Goal: Task Accomplishment & Management: Manage account settings

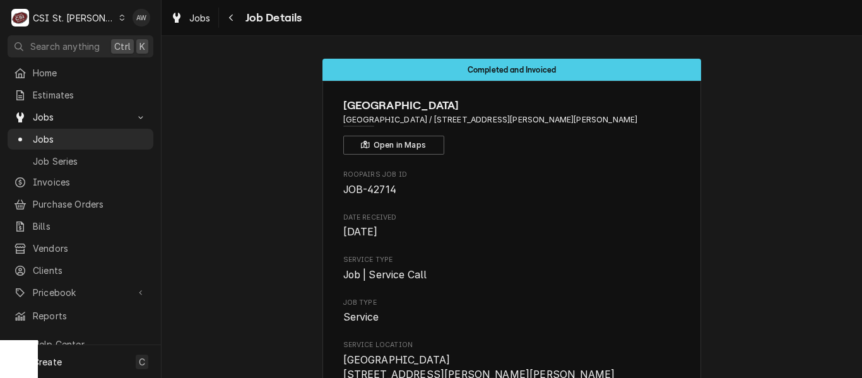
scroll to position [315, 0]
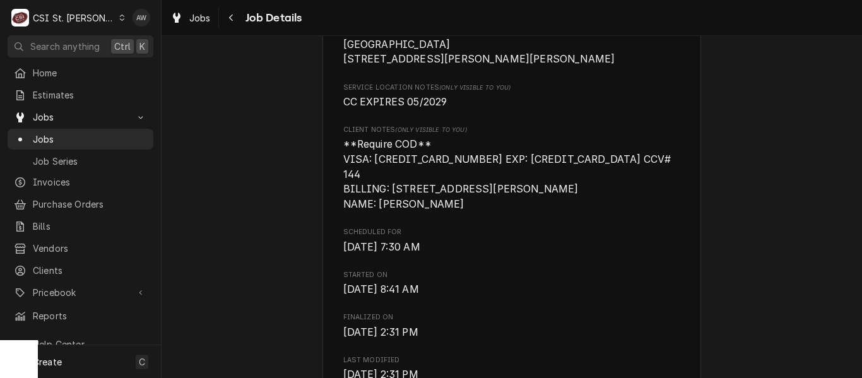
click at [483, 156] on span "**Require COD** VISA: 5364430015743568 EXP: 05/29 CCV# 144 BILLING: 2100 SOUTH …" at bounding box center [512, 174] width 338 height 74
drag, startPoint x: 464, startPoint y: 173, endPoint x: 368, endPoint y: 167, distance: 95.4
click at [368, 167] on span "**Require COD** VISA: 5364430015743568 EXP: 05/29 CCV# 144 BILLING: 2100 SOUTH …" at bounding box center [512, 174] width 338 height 74
copy span "5364430015743568"
drag, startPoint x: 554, startPoint y: 174, endPoint x: 575, endPoint y: 172, distance: 20.9
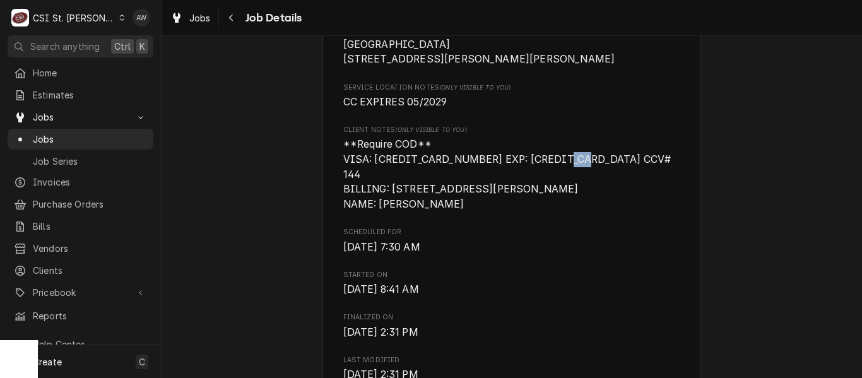
click at [575, 172] on span "**Require COD** VISA: 5364430015743568 EXP: 05/29 CCV# 144 BILLING: 2100 SOUTH …" at bounding box center [512, 174] width 338 height 74
copy span "144"
drag, startPoint x: 389, startPoint y: 185, endPoint x: 505, endPoint y: 186, distance: 116.7
click at [505, 186] on span "**Require COD** VISA: 5364430015743568 EXP: 05/29 CCV# 144 BILLING: 2100 SOUTH …" at bounding box center [508, 174] width 331 height 72
copy span "2100 SOUTH MASON RD"
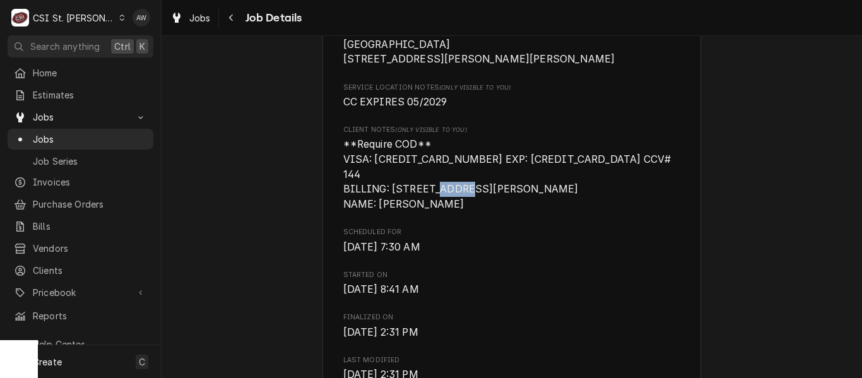
drag, startPoint x: 532, startPoint y: 189, endPoint x: 558, endPoint y: 189, distance: 26.5
click at [558, 189] on span "**Require COD** VISA: 5364430015743568 EXP: 05/29 CCV# 144 BILLING: 2100 SOUTH …" at bounding box center [512, 174] width 338 height 74
copy span "63131"
drag, startPoint x: 375, startPoint y: 199, endPoint x: 469, endPoint y: 208, distance: 94.4
click at [469, 208] on span "**Require COD** VISA: 5364430015743568 EXP: 05/29 CCV# 144 BILLING: 2100 SOUTH …" at bounding box center [512, 174] width 338 height 74
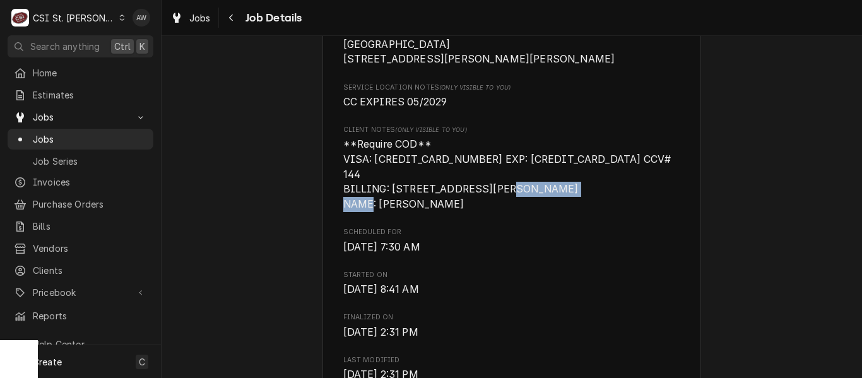
copy span "KATHLEEN BROWN"
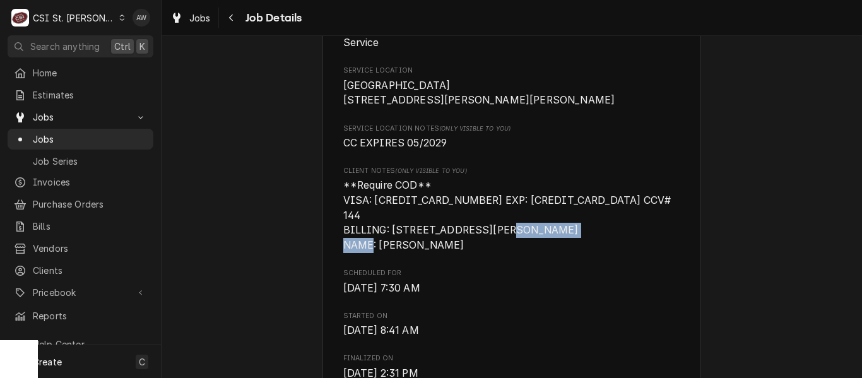
scroll to position [252, 0]
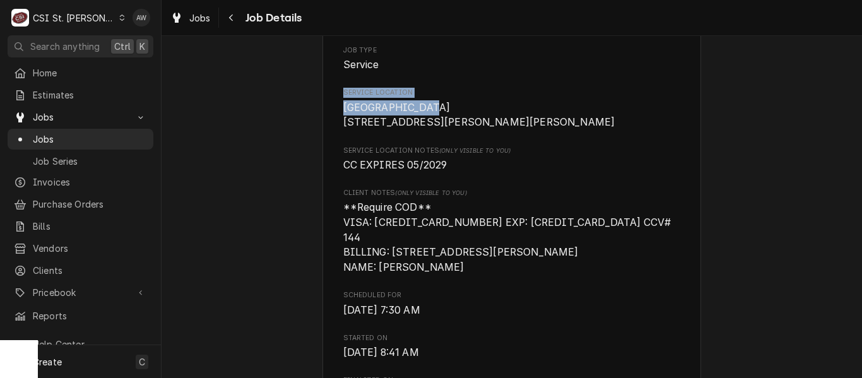
drag, startPoint x: 415, startPoint y: 102, endPoint x: 331, endPoint y: 98, distance: 83.3
click at [377, 102] on span "Raintree School 2100 South Mason Rd St Louis, MO 63131" at bounding box center [479, 115] width 272 height 27
drag, startPoint x: 414, startPoint y: 110, endPoint x: 334, endPoint y: 112, distance: 80.2
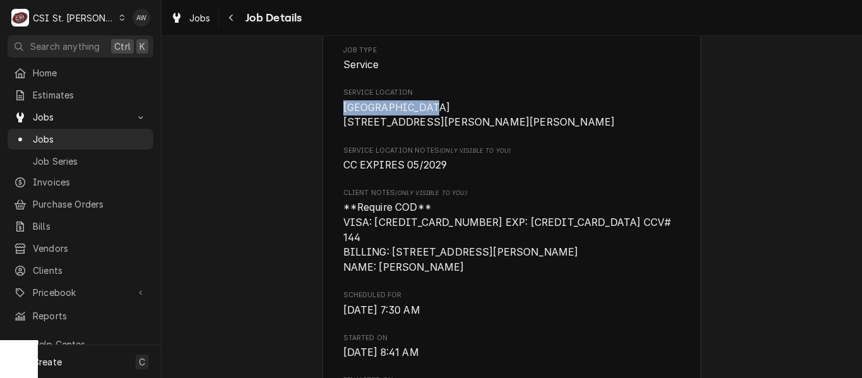
copy span "[GEOGRAPHIC_DATA]"
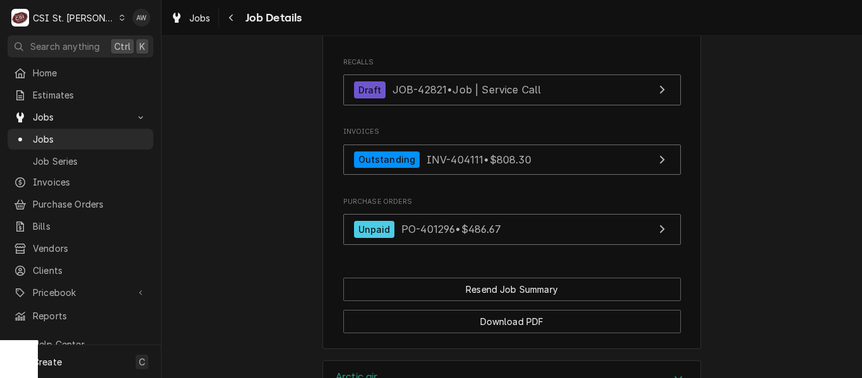
scroll to position [1325, 0]
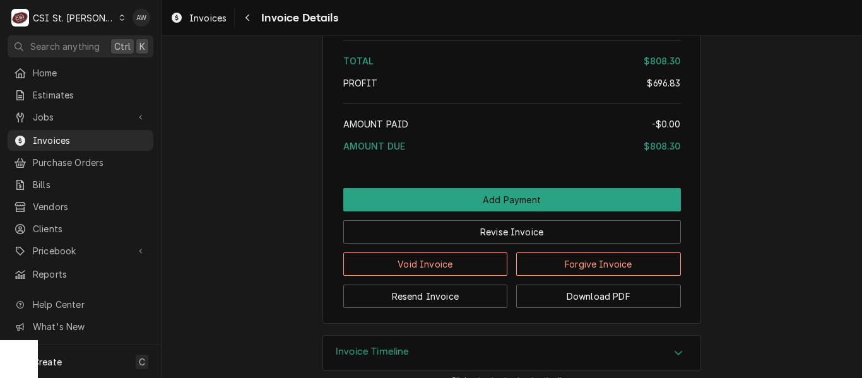
scroll to position [2530, 0]
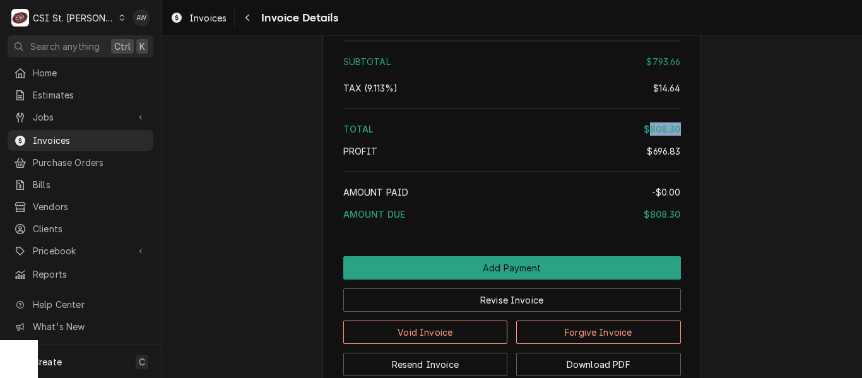
drag, startPoint x: 645, startPoint y: 170, endPoint x: 680, endPoint y: 167, distance: 34.8
copy div "808.30"
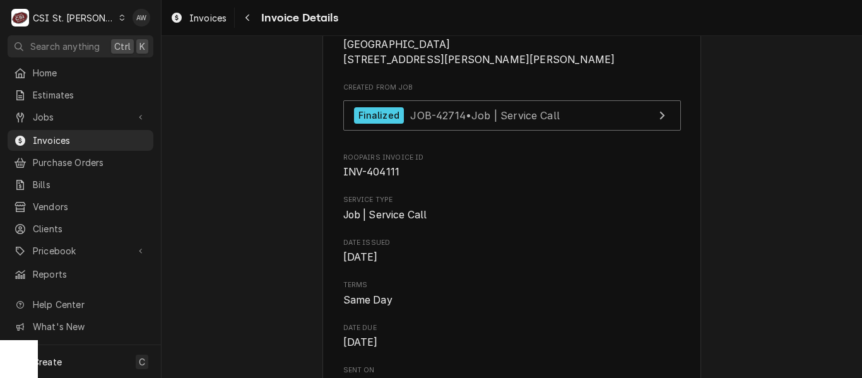
scroll to position [315, 0]
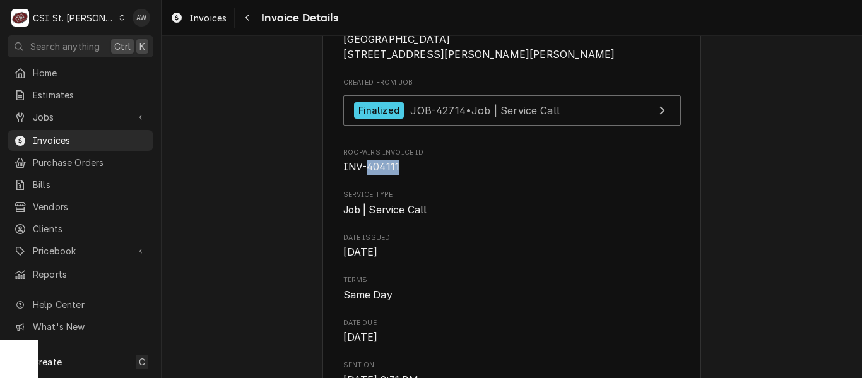
drag, startPoint x: 392, startPoint y: 212, endPoint x: 363, endPoint y: 215, distance: 28.6
click at [363, 175] on span "INV-404111" at bounding box center [512, 167] width 338 height 15
copy span "404111"
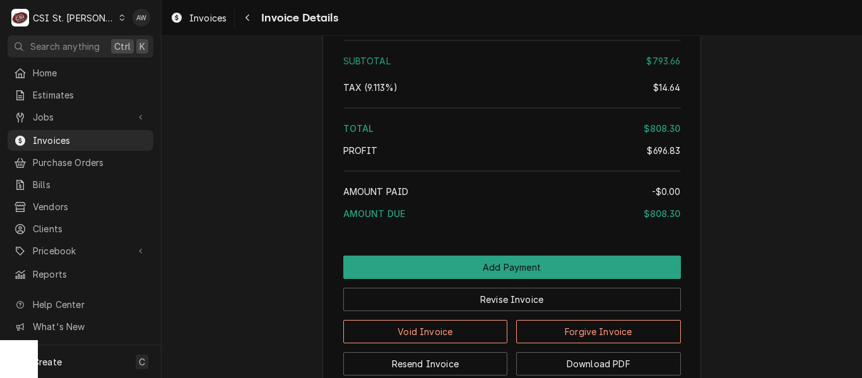
scroll to position [2530, 0]
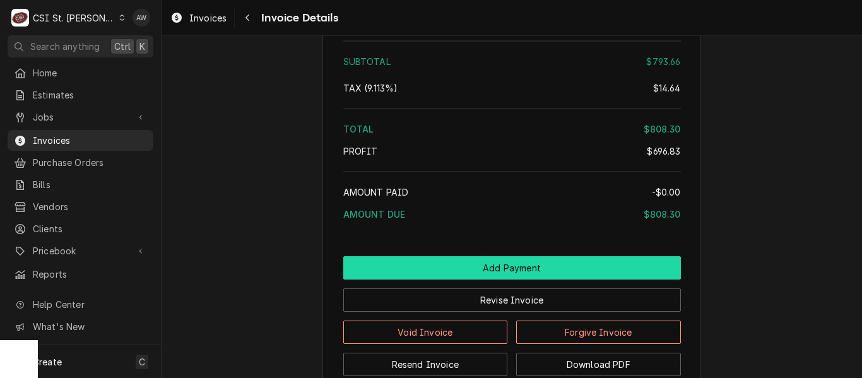
click at [496, 280] on button "Add Payment" at bounding box center [512, 267] width 338 height 23
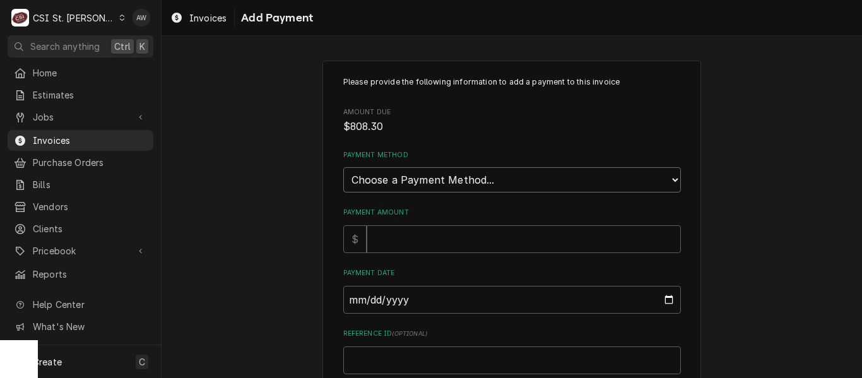
click at [452, 177] on select "Choose a Payment Method... Cash Check Credit/Debit Card ACH/eCheck Other" at bounding box center [512, 179] width 338 height 25
select select "3"
click at [343, 167] on select "Choose a Payment Method... Cash Check Credit/Debit Card ACH/eCheck Other" at bounding box center [512, 179] width 338 height 25
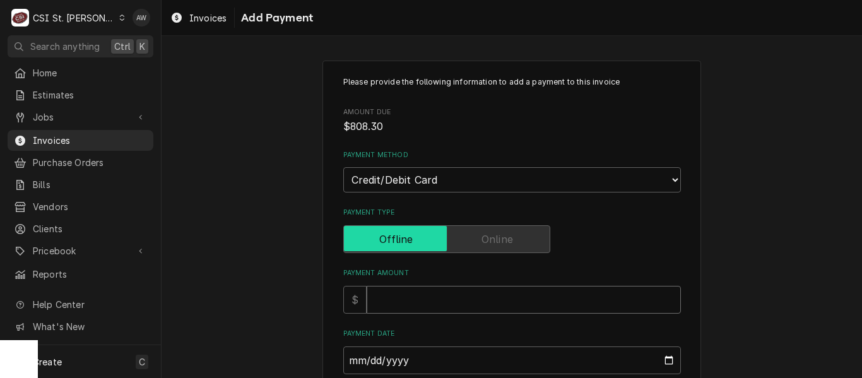
click at [438, 296] on input "Payment Amount" at bounding box center [524, 300] width 314 height 28
type textarea "x"
type input "8"
type textarea "x"
type input "80"
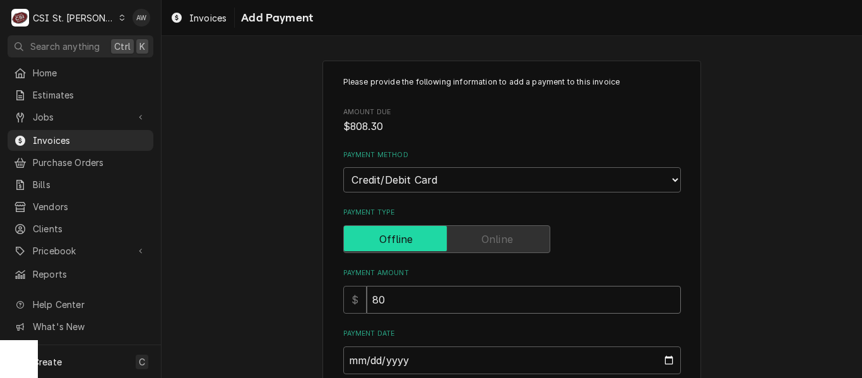
type textarea "x"
type input "808"
type textarea "x"
type input "808.3"
type textarea "x"
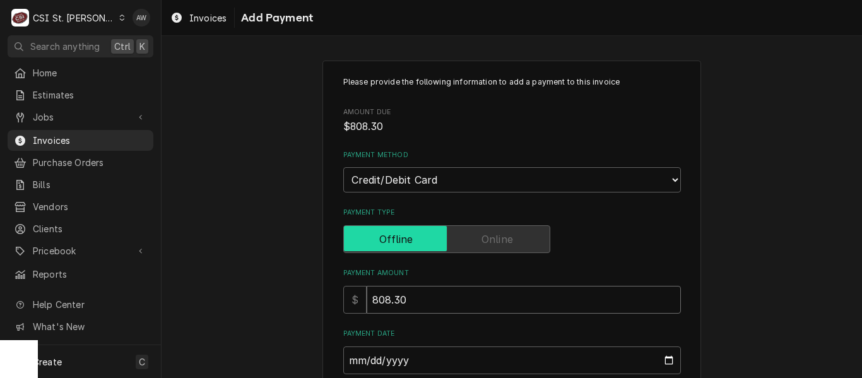
type input "808.30"
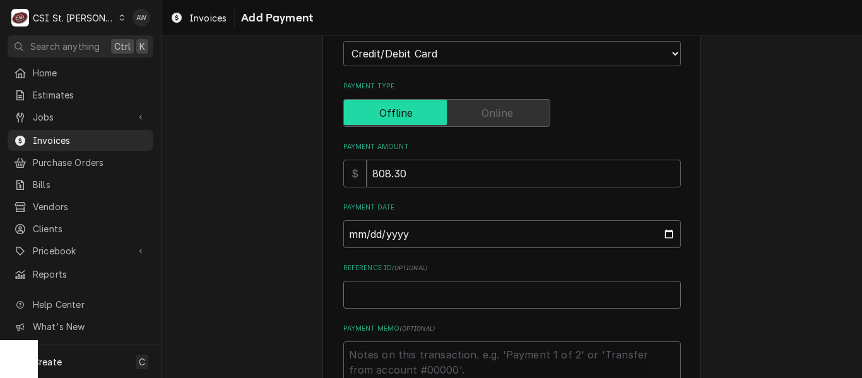
click at [441, 295] on input "Reference ID ( optional )" at bounding box center [512, 295] width 338 height 28
paste input "51320Q"
type textarea "x"
type input "51320Q"
click at [661, 232] on input "Payment Date" at bounding box center [512, 234] width 338 height 28
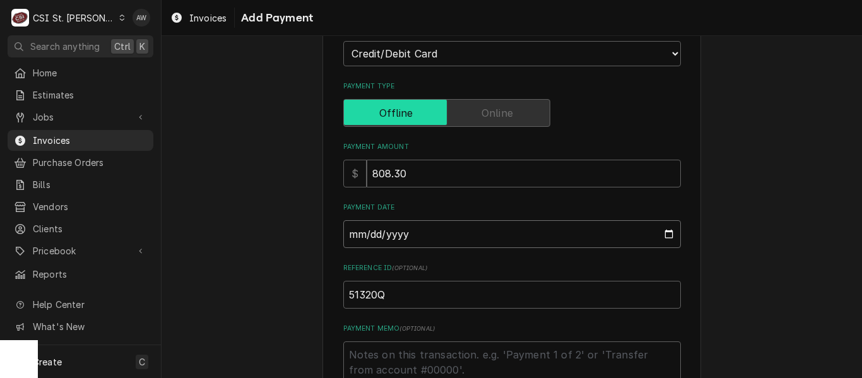
type input "2025-09-23"
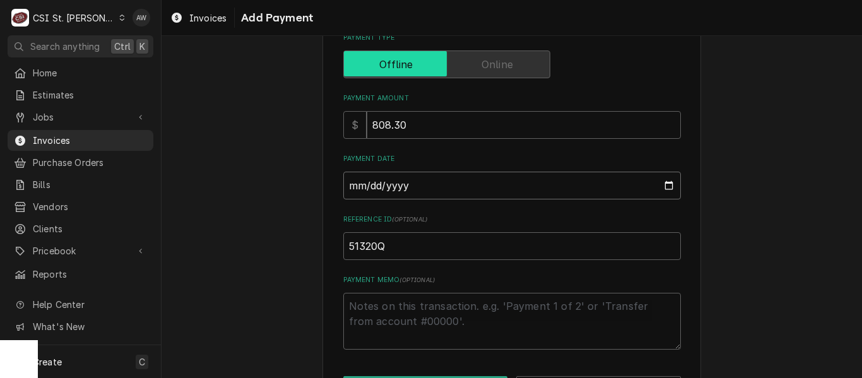
scroll to position [223, 0]
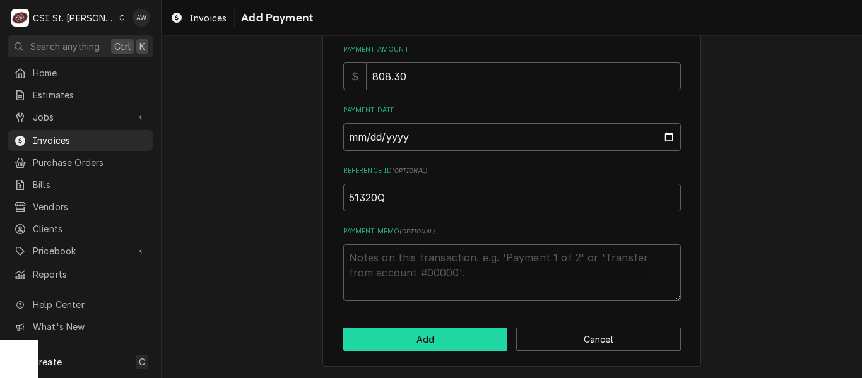
click at [420, 335] on button "Add" at bounding box center [425, 338] width 165 height 23
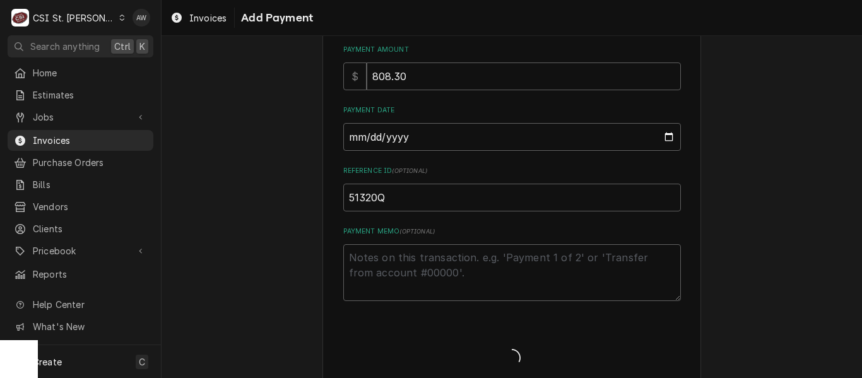
type textarea "x"
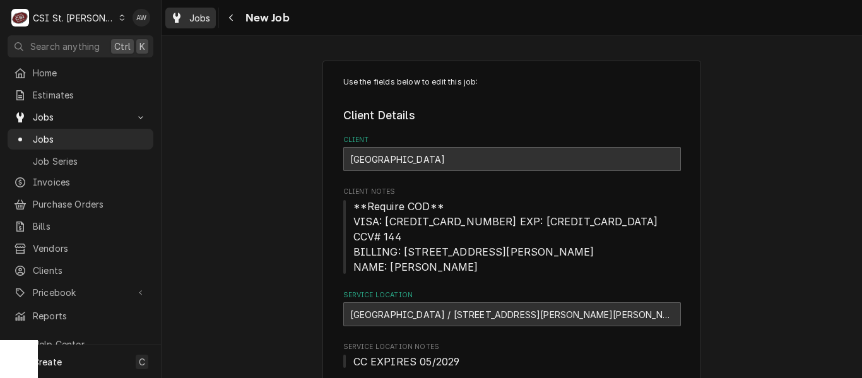
click at [184, 15] on div "Jobs" at bounding box center [190, 18] width 45 height 16
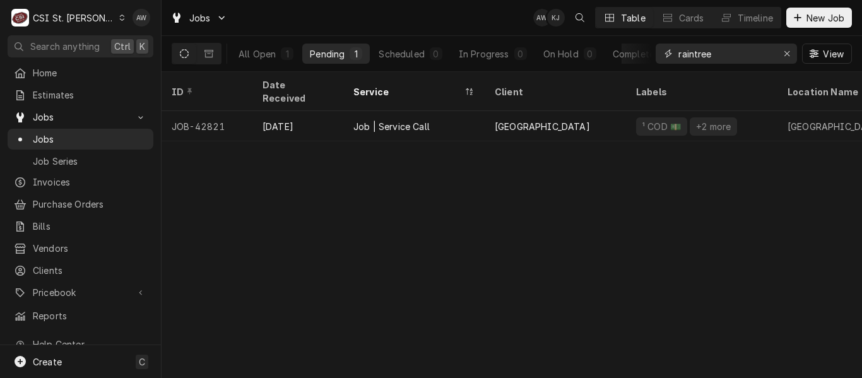
drag, startPoint x: 713, startPoint y: 50, endPoint x: 625, endPoint y: 43, distance: 88.0
click at [625, 43] on div "All Open 1 Pending 1 Scheduled 0 In Progress 0 On Hold 0 Completed 0 raintree V…" at bounding box center [512, 53] width 680 height 35
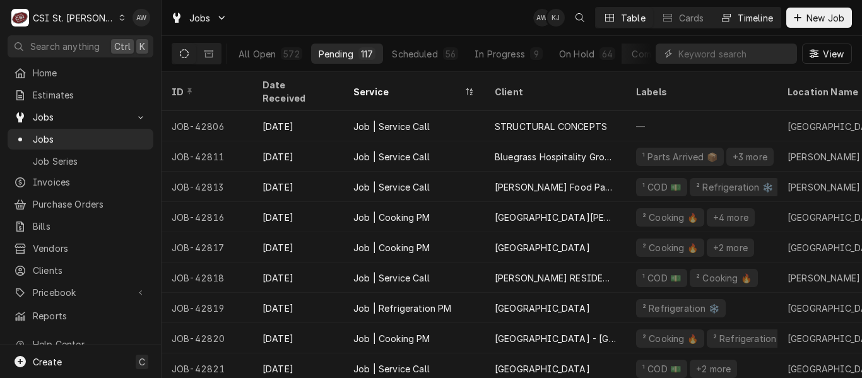
click at [741, 19] on div "Timeline" at bounding box center [755, 17] width 35 height 13
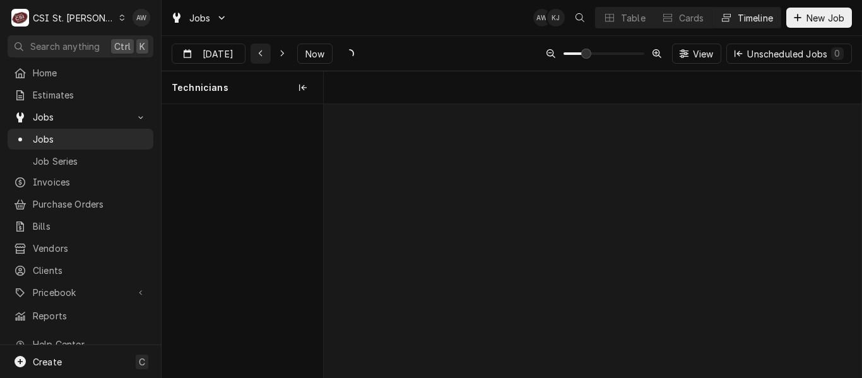
scroll to position [0, 10650]
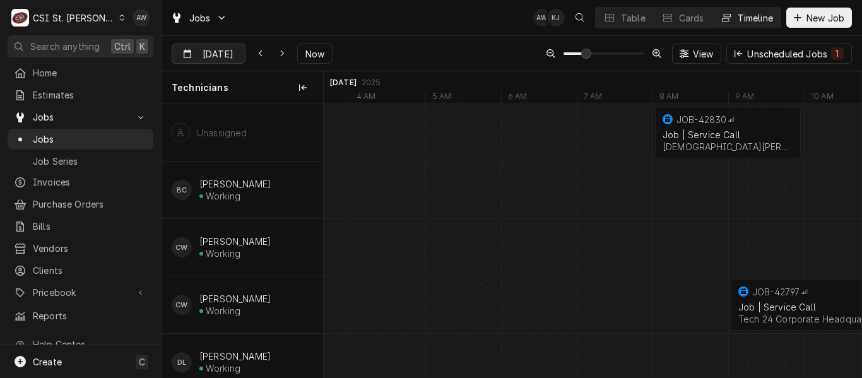
click at [233, 57] on div "Dynamic Content Wrapper" at bounding box center [236, 54] width 18 height 20
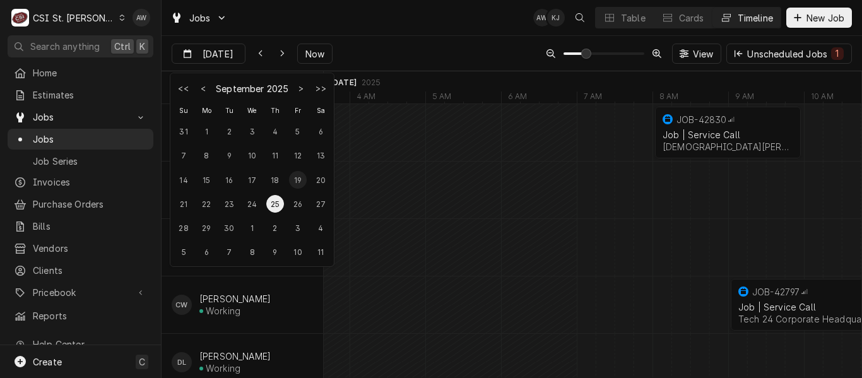
click at [295, 180] on div "19" at bounding box center [298, 180] width 18 height 18
type input "Sep 19"
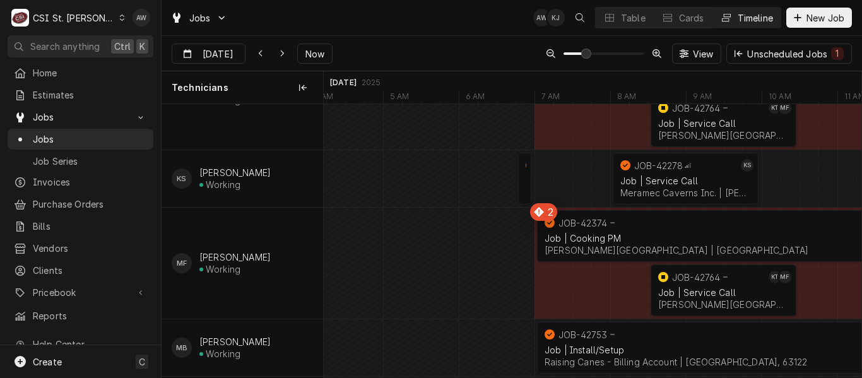
scroll to position [820, 0]
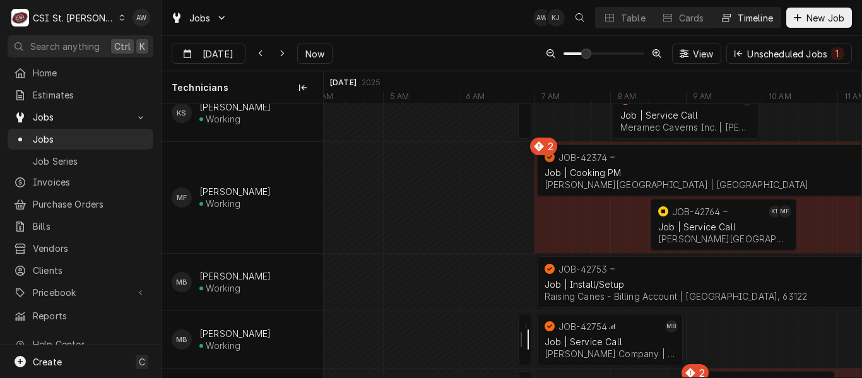
click at [528, 343] on div "Dynamic Content Wrapper" at bounding box center [523, 340] width 15 height 52
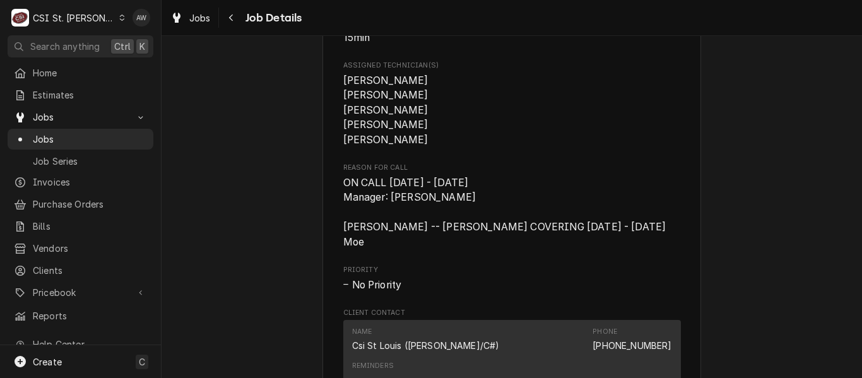
scroll to position [505, 0]
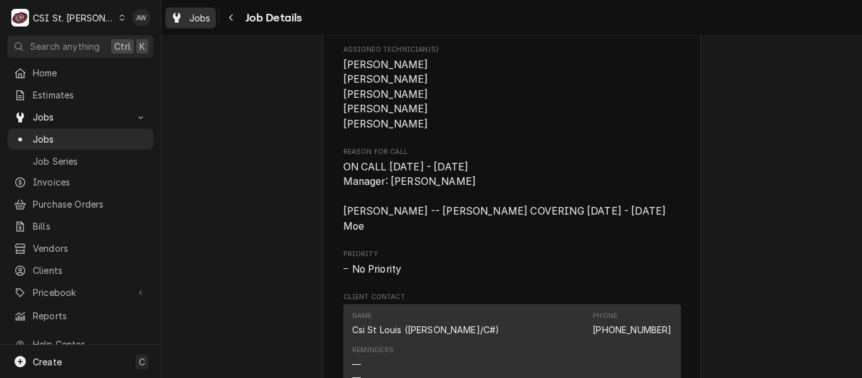
click at [186, 15] on div "Jobs" at bounding box center [190, 18] width 45 height 16
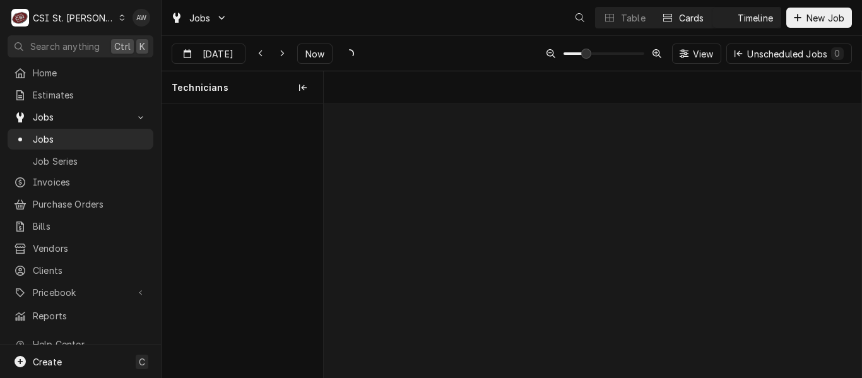
scroll to position [0, 10654]
click at [651, 18] on button "Table" at bounding box center [624, 18] width 57 height 20
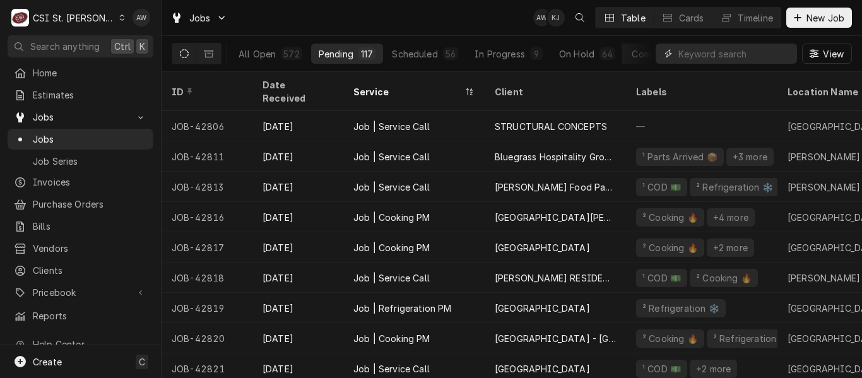
click at [745, 57] on input "Dynamic Content Wrapper" at bounding box center [734, 54] width 112 height 20
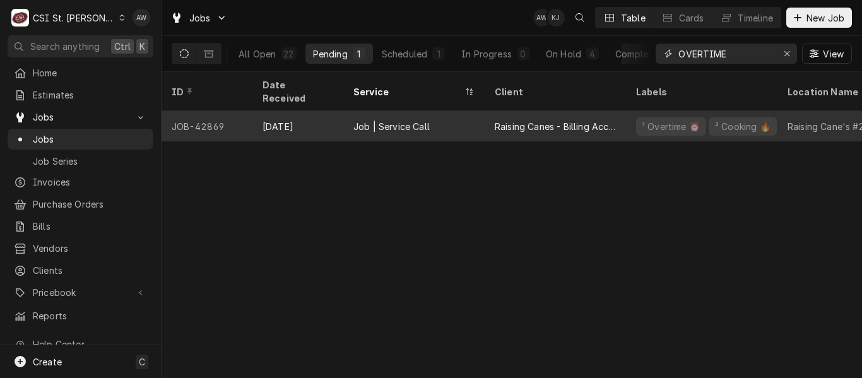
type input "OVERTIME"
click at [468, 111] on div "Job | Service Call" at bounding box center [413, 126] width 141 height 30
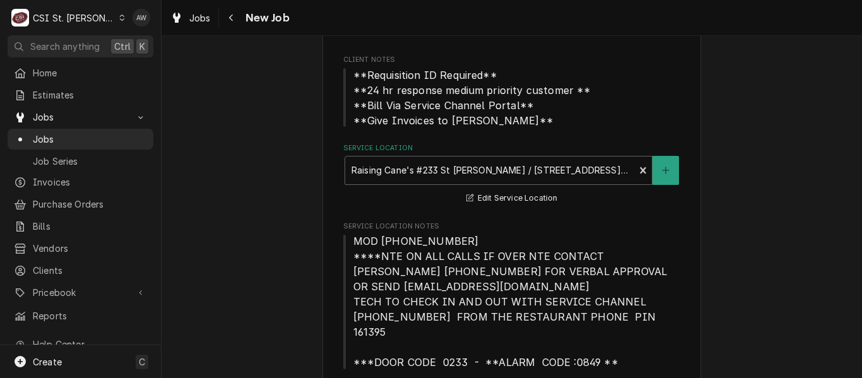
type textarea "x"
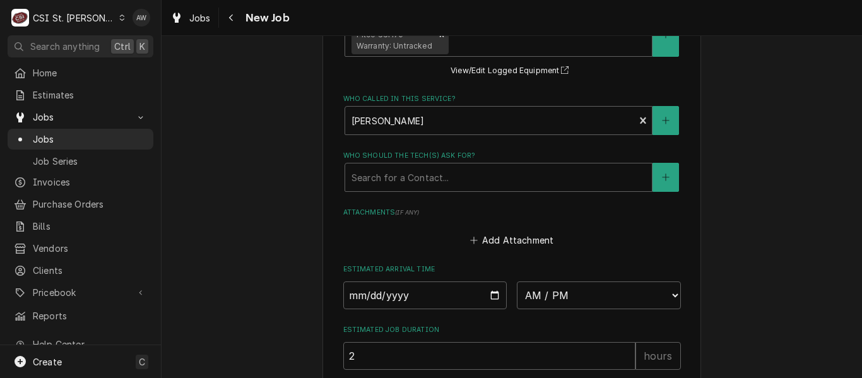
scroll to position [1451, 0]
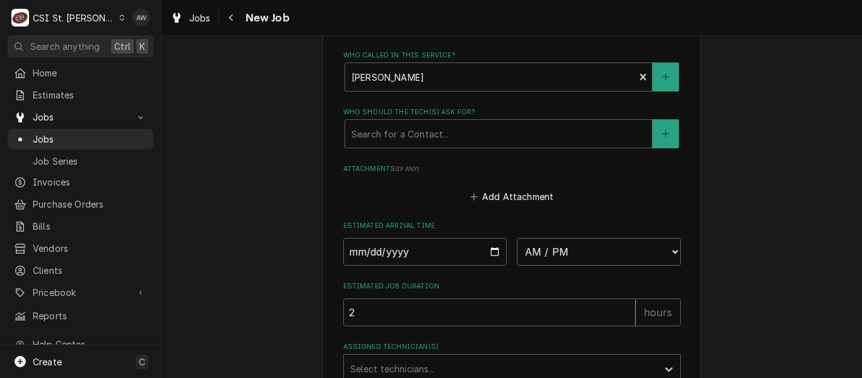
click at [547, 238] on select "AM / PM 6:00 AM 6:15 AM 6:30 AM 6:45 AM 7:00 AM 7:15 AM 7:30 AM 7:45 AM 8:00 AM…" at bounding box center [599, 252] width 164 height 28
select select "15:30:00"
click at [517, 238] on select "AM / PM 6:00 AM 6:15 AM 6:30 AM 6:45 AM 7:00 AM 7:15 AM 7:30 AM 7:45 AM 8:00 AM…" at bounding box center [599, 252] width 164 height 28
type textarea "x"
click at [488, 238] on input "Date" at bounding box center [425, 252] width 164 height 28
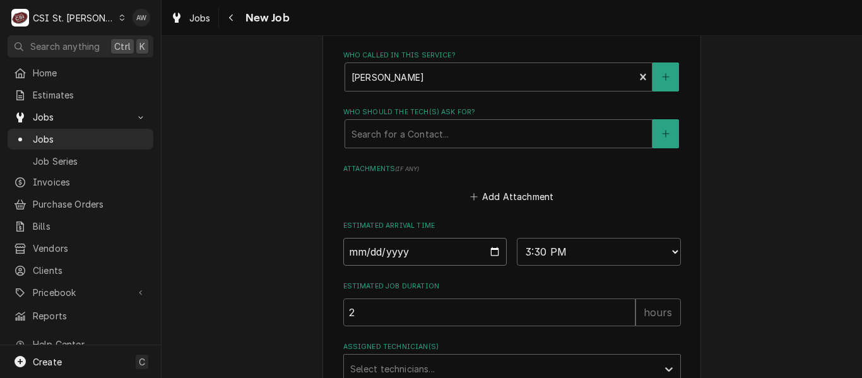
type input "2025-09-23"
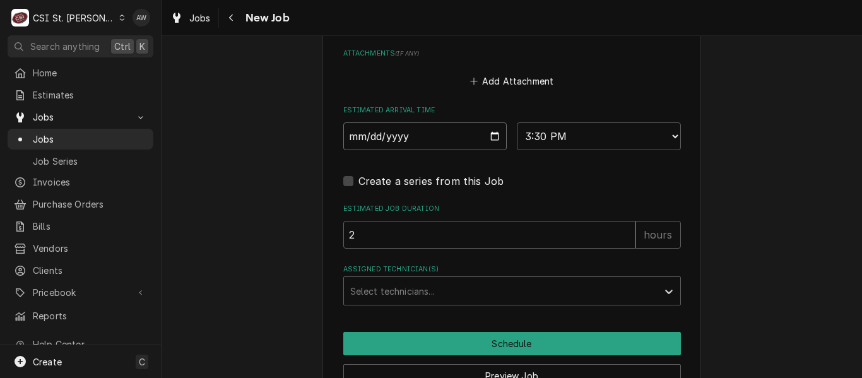
type textarea "x"
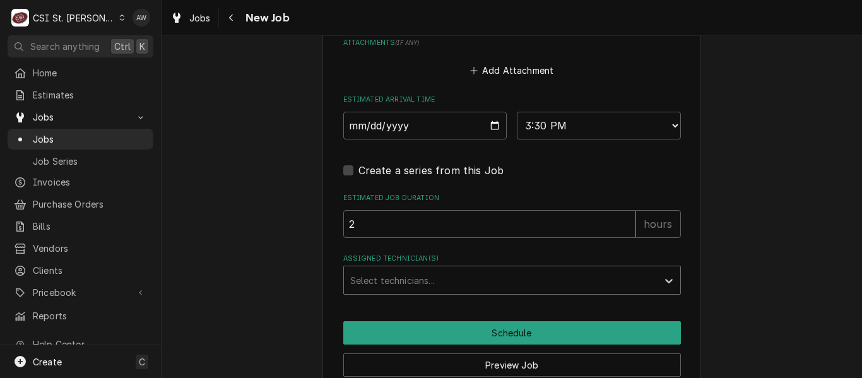
click at [438, 269] on div "Assigned Technician(s)" at bounding box center [500, 280] width 301 height 23
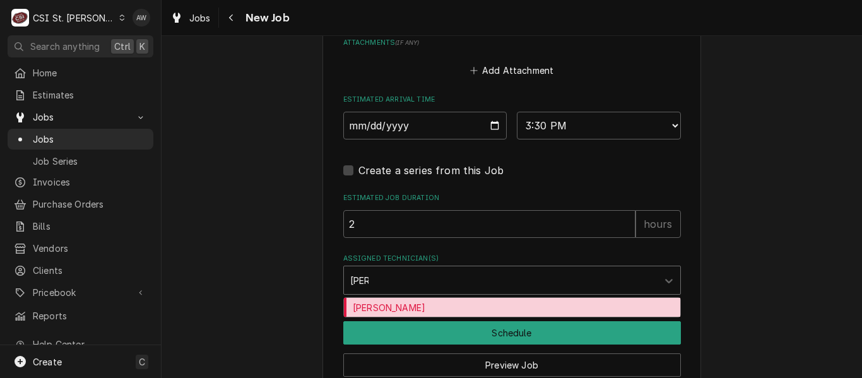
type input "KYLE"
click at [432, 298] on div "Kyle Smith" at bounding box center [512, 308] width 336 height 20
type textarea "x"
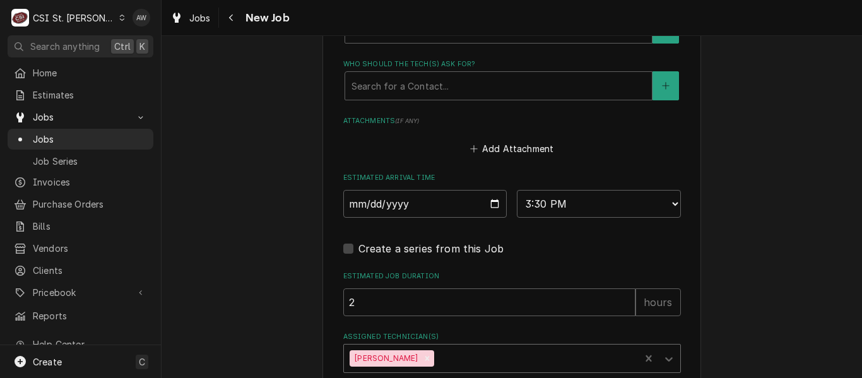
scroll to position [1620, 0]
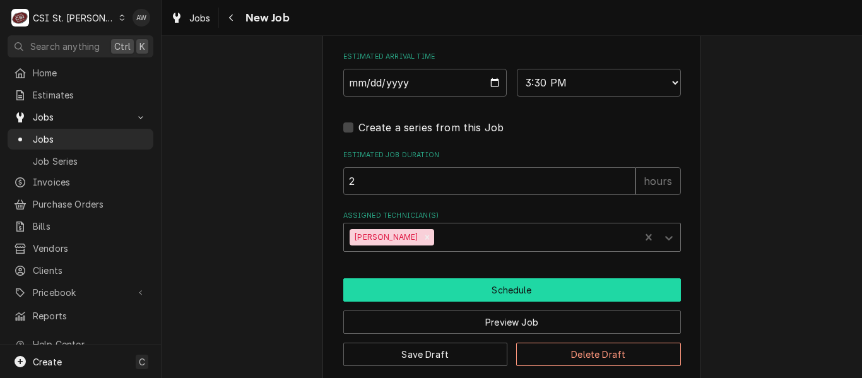
click at [486, 278] on button "Schedule" at bounding box center [512, 289] width 338 height 23
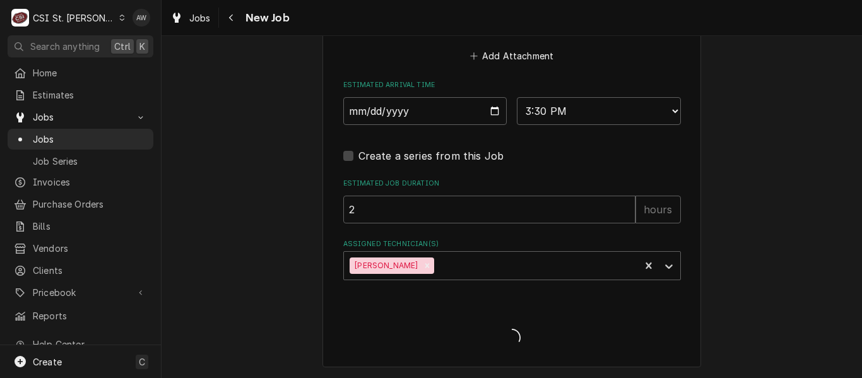
scroll to position [1577, 0]
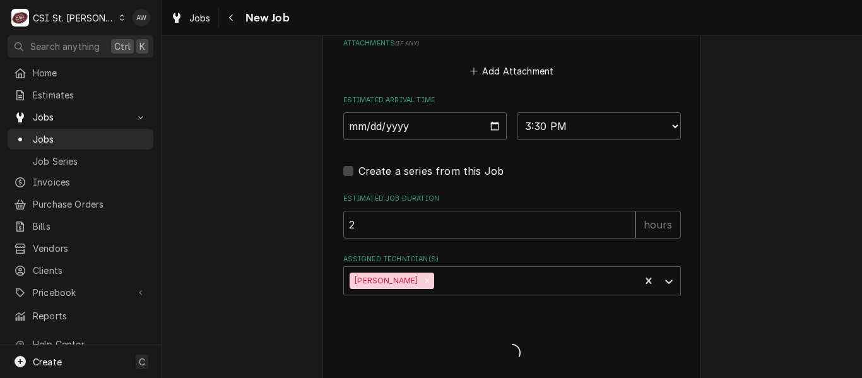
type textarea "x"
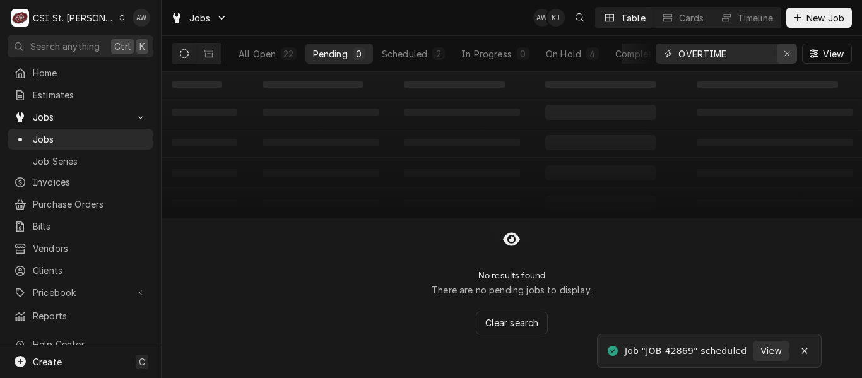
click at [782, 54] on div "Erase input" at bounding box center [786, 53] width 13 height 13
